Goal: Book appointment/travel/reservation

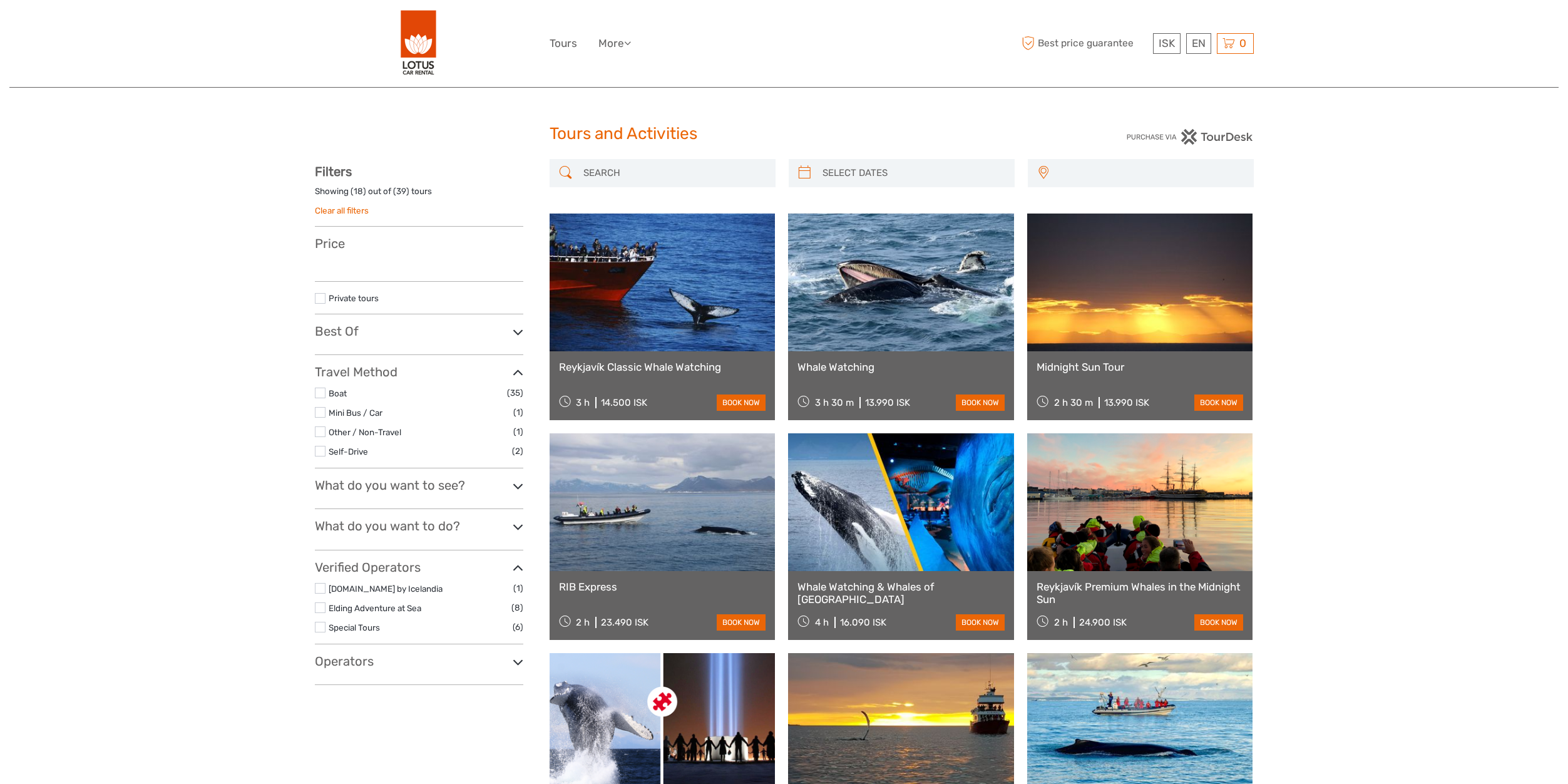
select select
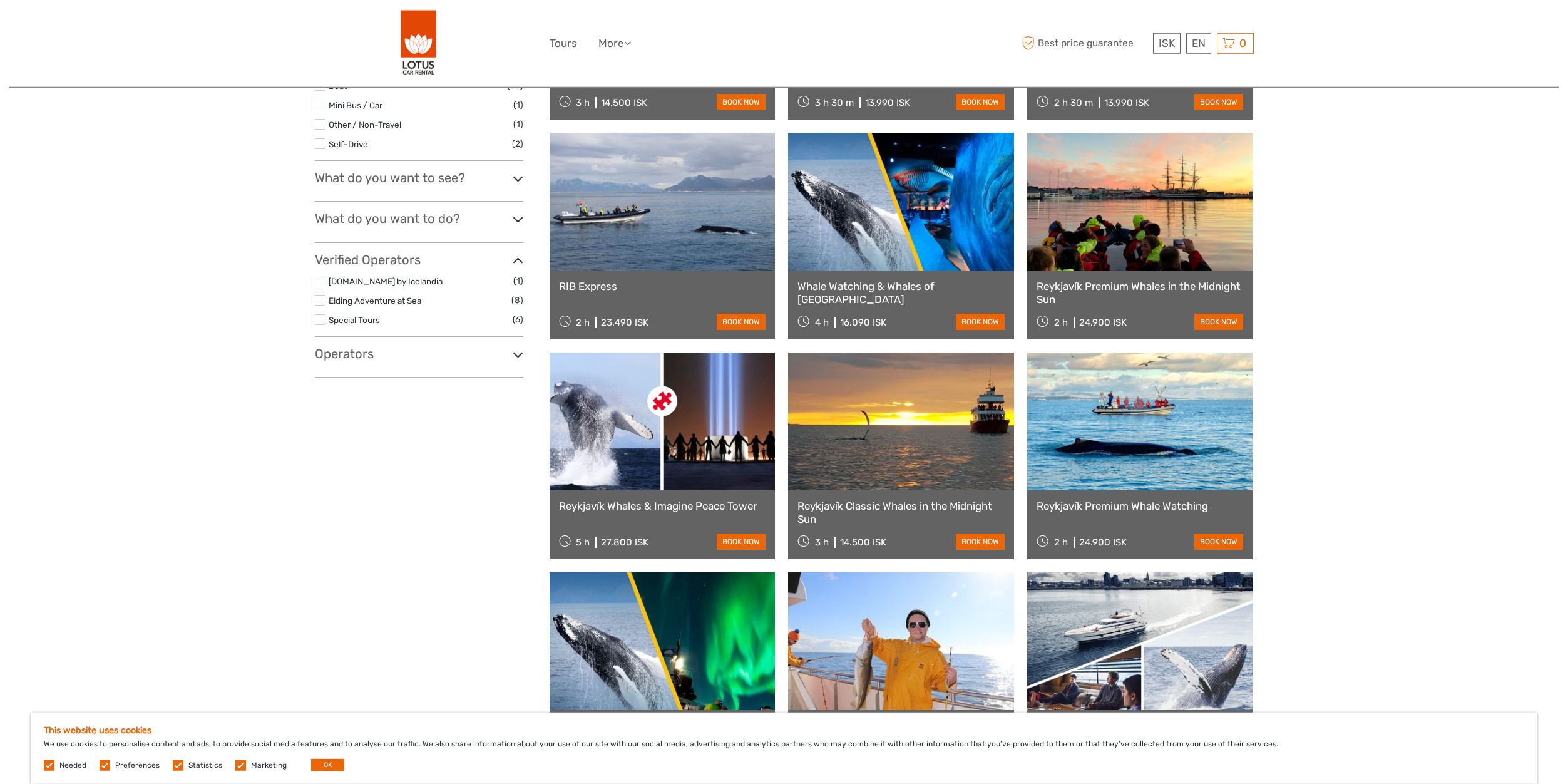
scroll to position [519, 0]
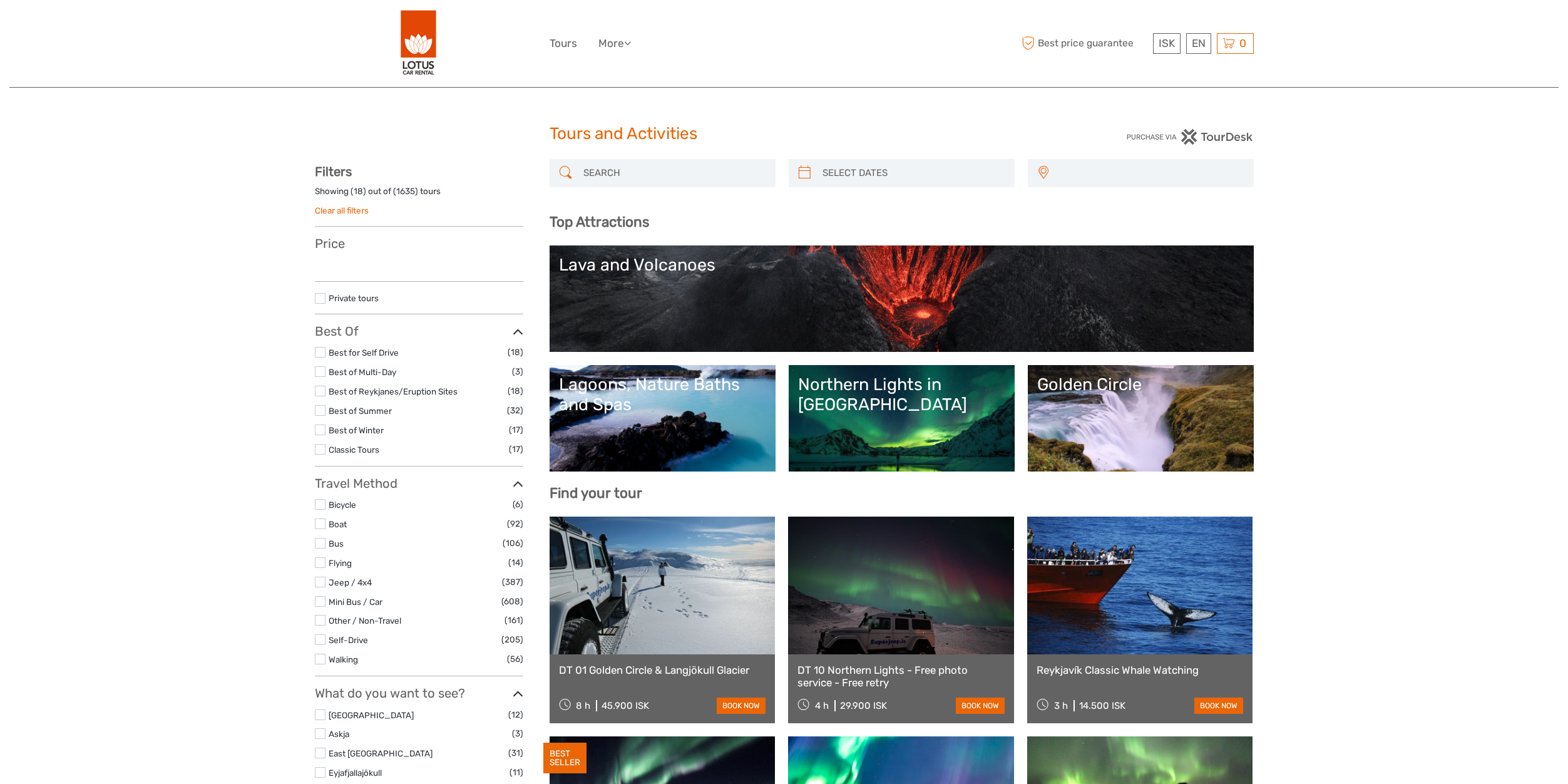
select select
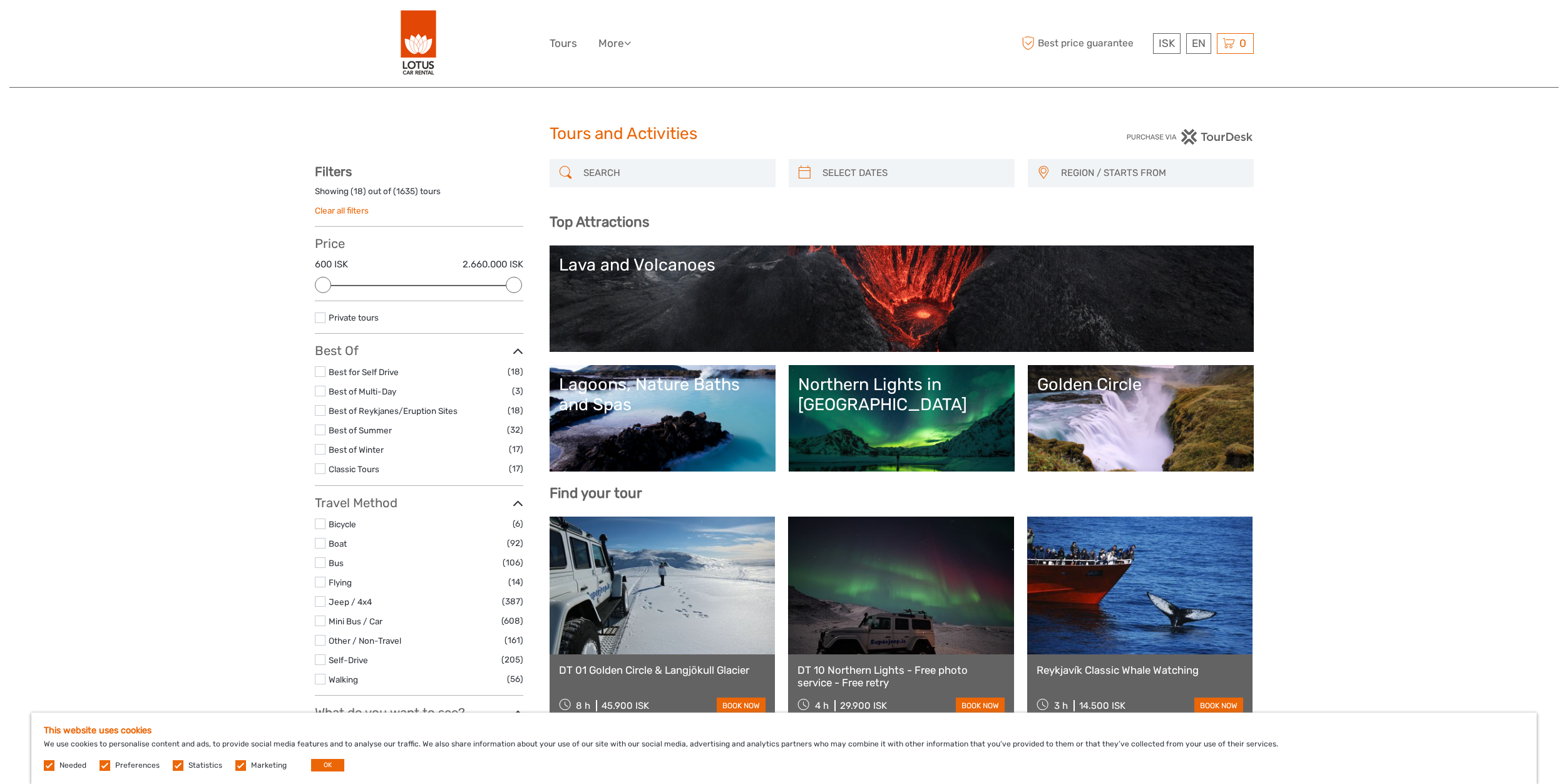
click at [798, 295] on link "Lava and Volcanoes" at bounding box center [901, 299] width 685 height 88
